Goal: Information Seeking & Learning: Learn about a topic

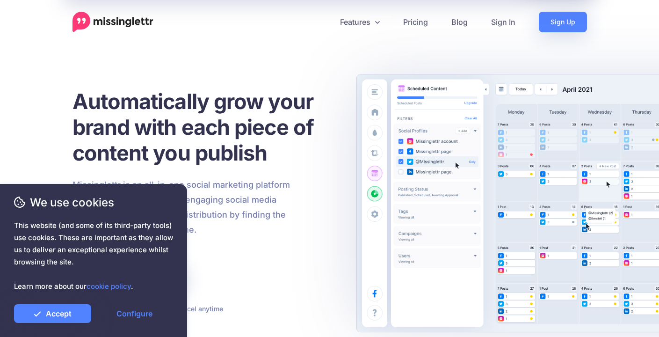
click at [358, 17] on link "Features" at bounding box center [359, 22] width 63 height 21
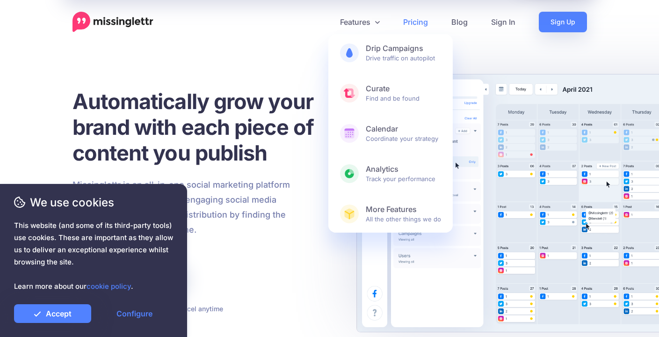
click at [417, 21] on link "Pricing" at bounding box center [416, 22] width 48 height 21
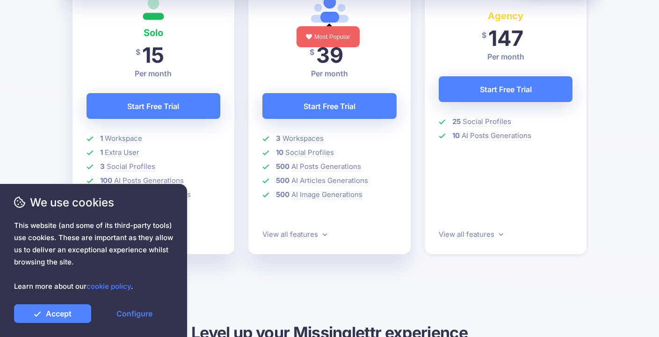
scroll to position [395, 0]
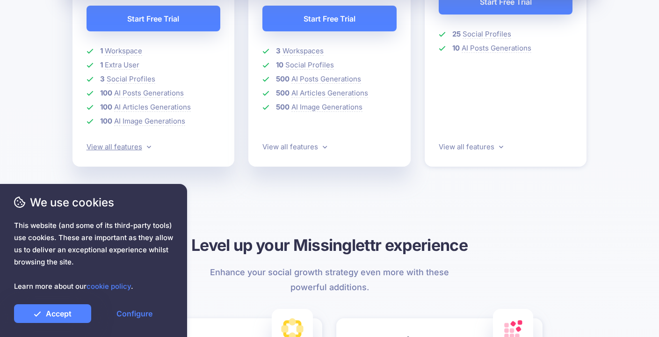
click at [123, 149] on link "View all features" at bounding box center [119, 146] width 65 height 9
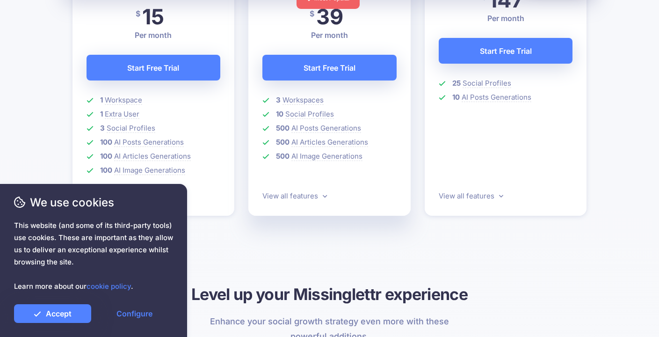
scroll to position [0, 0]
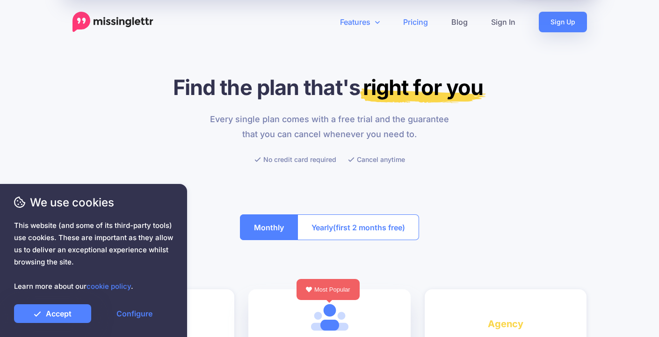
click at [355, 21] on link "Features" at bounding box center [359, 22] width 63 height 21
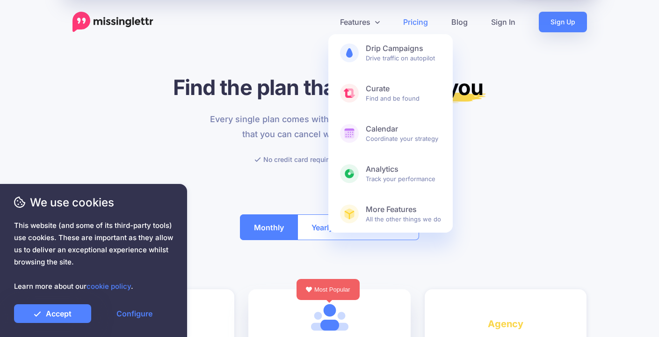
click at [116, 22] on img at bounding box center [113, 22] width 81 height 21
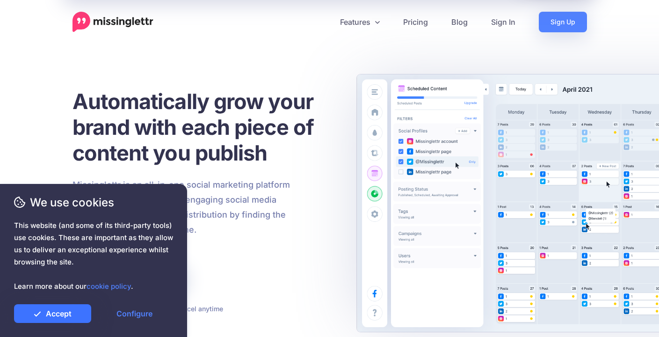
click at [81, 319] on link "Accept" at bounding box center [52, 313] width 77 height 19
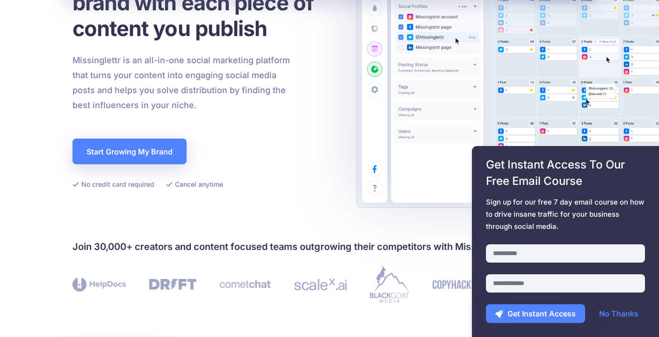
scroll to position [321, 0]
